Goal: Task Accomplishment & Management: Complete application form

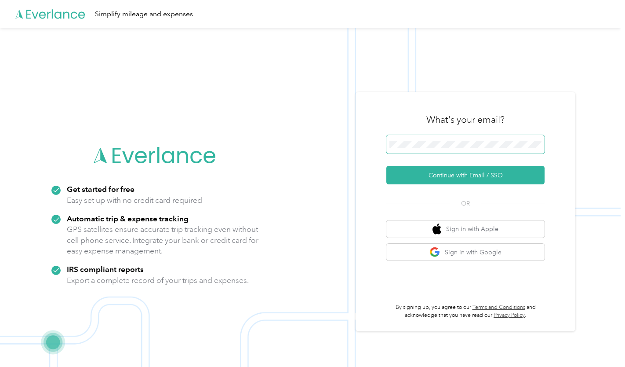
click at [411, 140] on span at bounding box center [465, 144] width 158 height 18
click at [297, 167] on img at bounding box center [310, 211] width 621 height 367
click at [414, 139] on span at bounding box center [465, 144] width 158 height 18
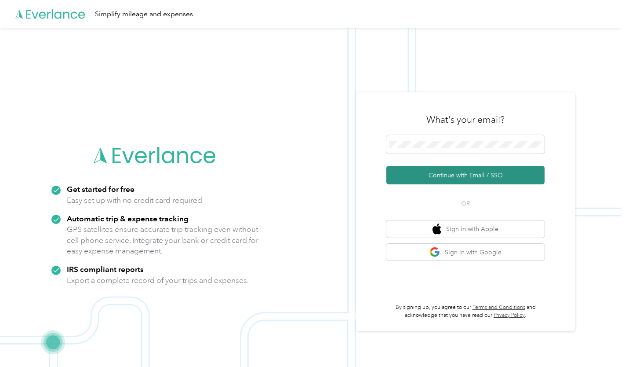
click at [425, 182] on button "Continue with Email / SSO" at bounding box center [465, 175] width 158 height 18
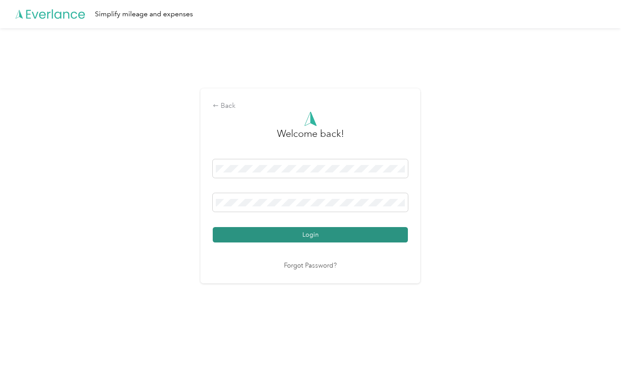
click at [306, 240] on button "Login" at bounding box center [310, 234] width 195 height 15
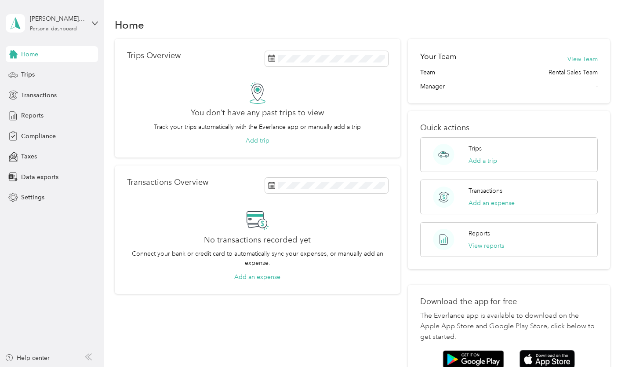
click at [294, 338] on div "Trips Overview You don’t have any past trips to view Track your trips automatic…" at bounding box center [258, 210] width 286 height 342
click at [37, 134] on span "Compliance" at bounding box center [38, 135] width 35 height 9
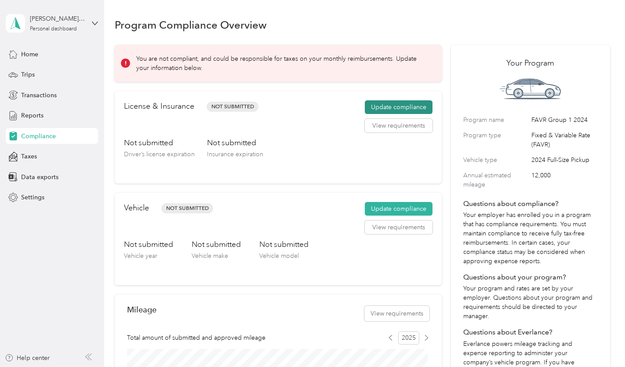
click at [398, 106] on button "Update compliance" at bounding box center [399, 107] width 68 height 14
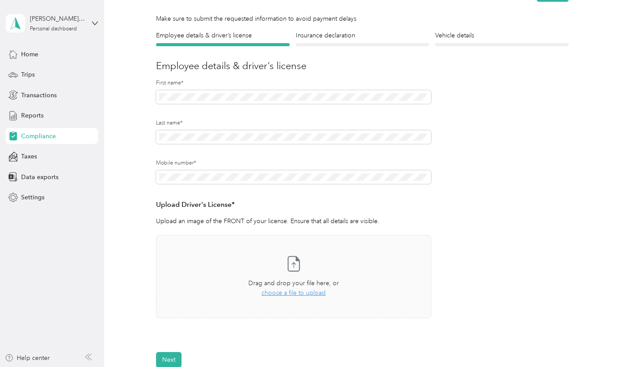
scroll to position [55, 0]
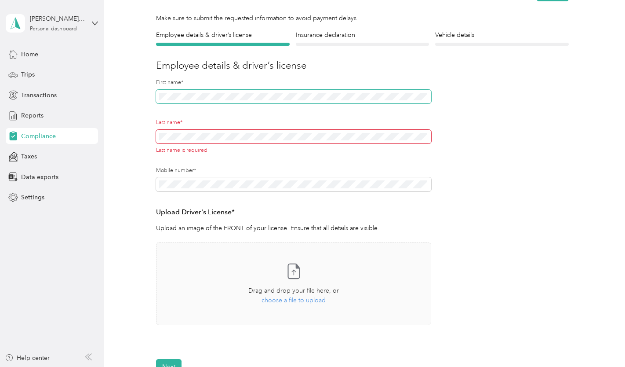
click at [168, 91] on span at bounding box center [293, 97] width 275 height 14
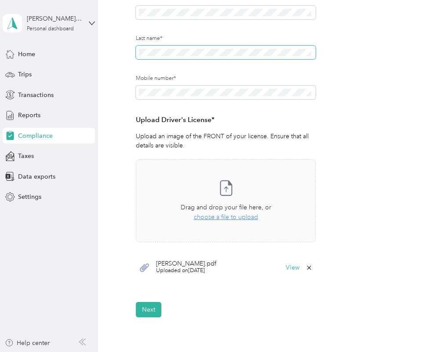
scroll to position [150, 0]
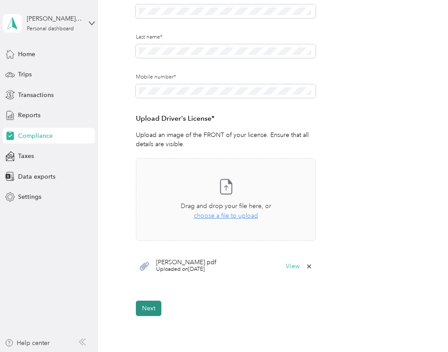
click at [149, 307] on button "Next" at bounding box center [148, 308] width 25 height 15
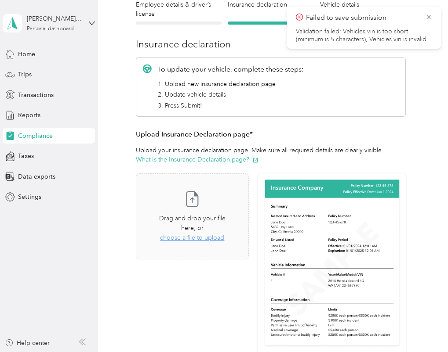
scroll to position [103, 0]
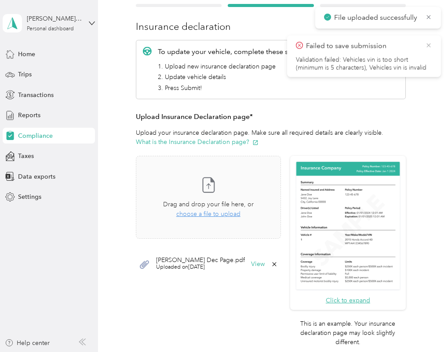
click at [430, 46] on icon at bounding box center [428, 45] width 7 height 8
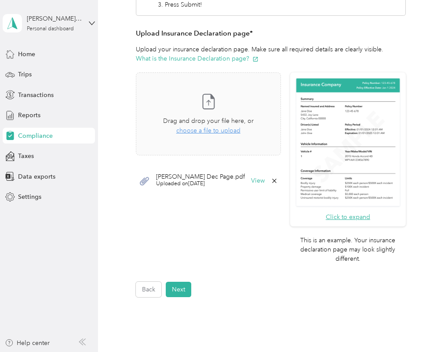
scroll to position [283, 0]
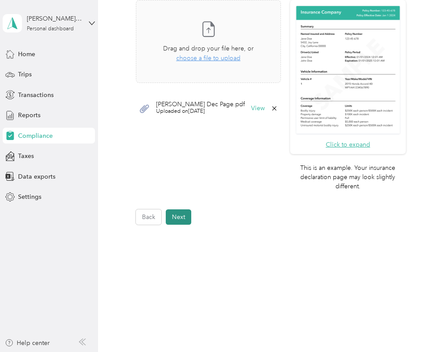
click at [184, 219] on button "Next" at bounding box center [178, 217] width 25 height 15
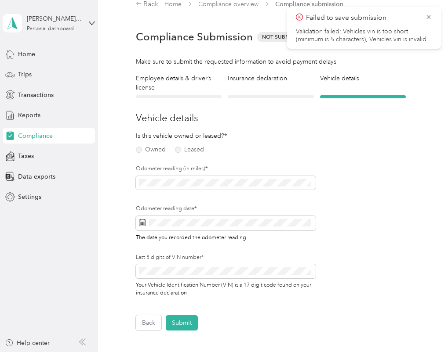
scroll to position [11, 0]
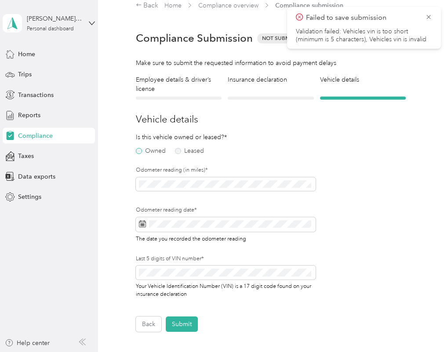
click at [139, 150] on label "Owned" at bounding box center [151, 151] width 30 height 6
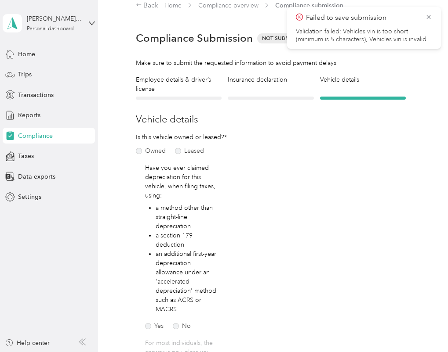
click at [269, 221] on div "Is this vehicle owned or leased?* Owned Leased Have you ever claimed depreciati…" at bounding box center [226, 340] width 180 height 415
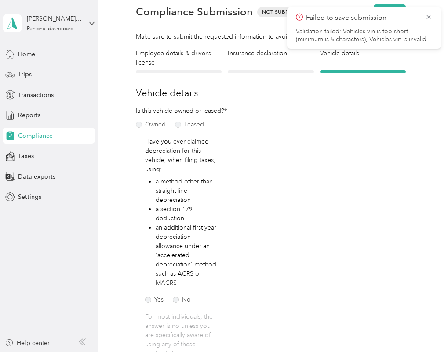
scroll to position [84, 0]
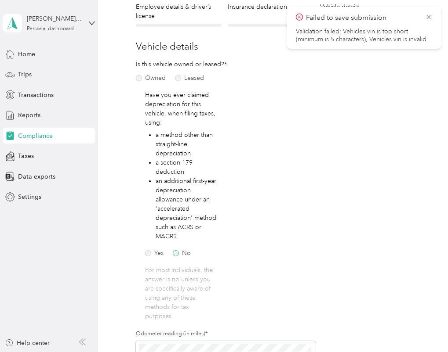
click at [173, 255] on label "No" at bounding box center [182, 254] width 18 height 6
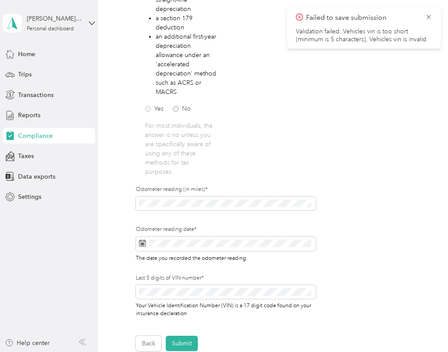
scroll to position [229, 0]
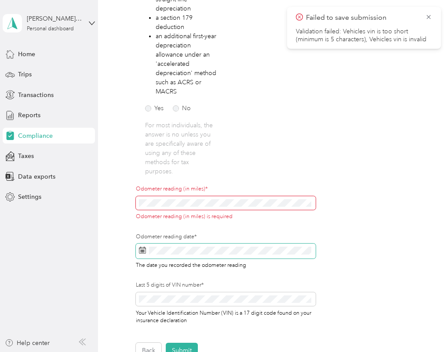
click at [139, 243] on div "Odometer reading date* The date you recorded the odometer reading" at bounding box center [226, 251] width 180 height 36
click at [141, 251] on icon at bounding box center [142, 250] width 7 height 7
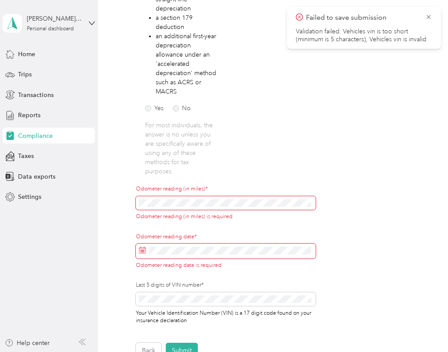
click at [370, 136] on form "Employee details & driver’s license License Insurance declaration Insurance Veh…" at bounding box center [271, 107] width 270 height 501
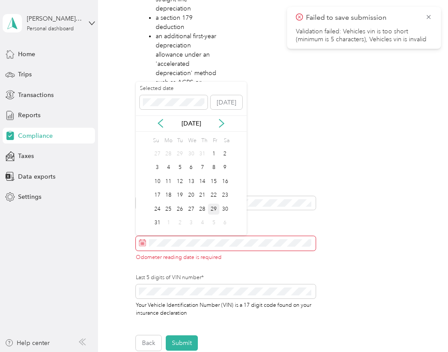
click at [215, 209] on div "29" at bounding box center [213, 209] width 11 height 11
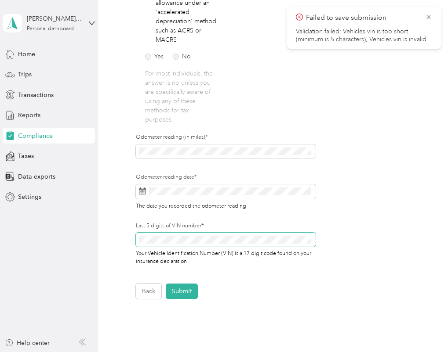
scroll to position [296, 0]
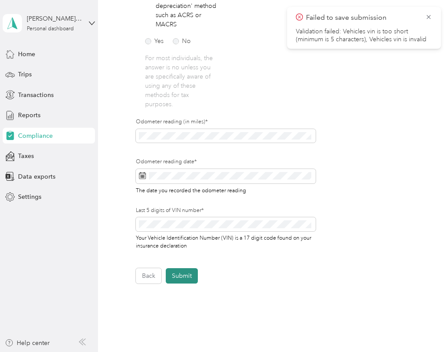
click at [184, 277] on button "Submit" at bounding box center [182, 276] width 32 height 15
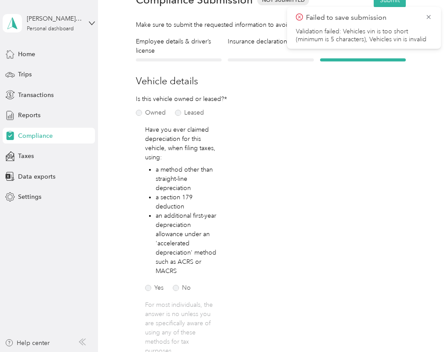
scroll to position [11, 0]
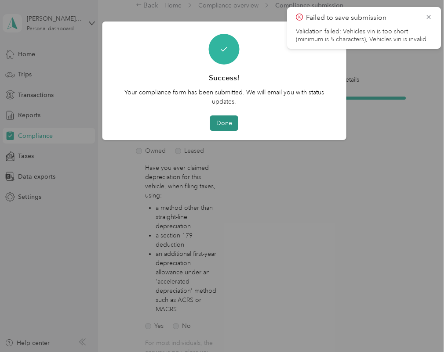
click at [226, 125] on button "Done" at bounding box center [224, 123] width 28 height 15
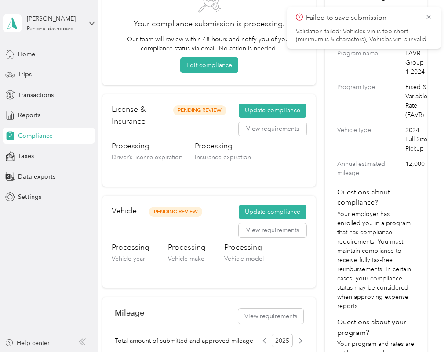
scroll to position [0, 5]
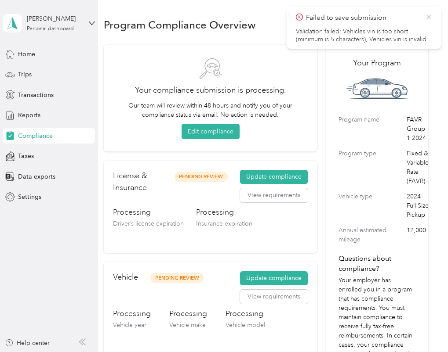
click at [427, 17] on icon at bounding box center [428, 17] width 7 height 8
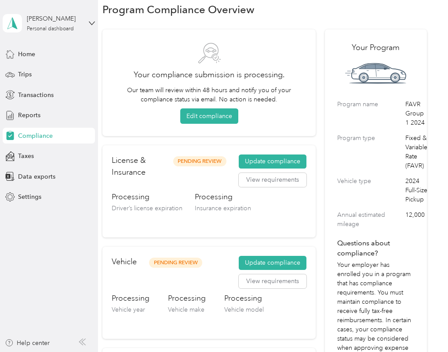
scroll to position [0, 7]
